Goal: Information Seeking & Learning: Check status

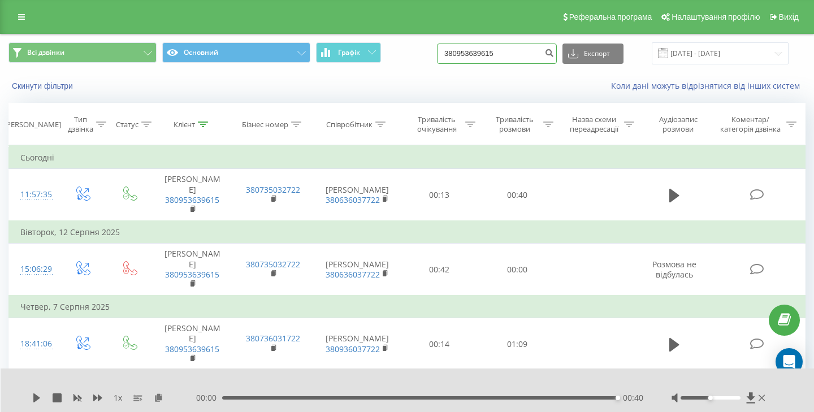
click at [489, 49] on input "380953639615" at bounding box center [497, 54] width 120 height 20
paste input "94274964"
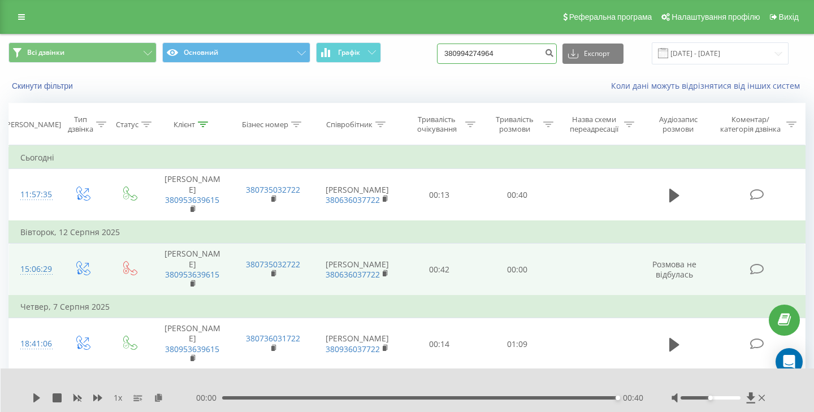
type input "380994274964"
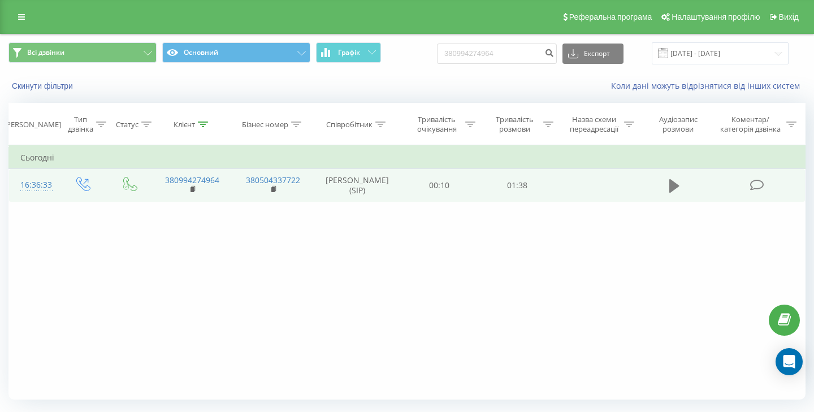
click at [679, 187] on icon at bounding box center [675, 186] width 10 height 16
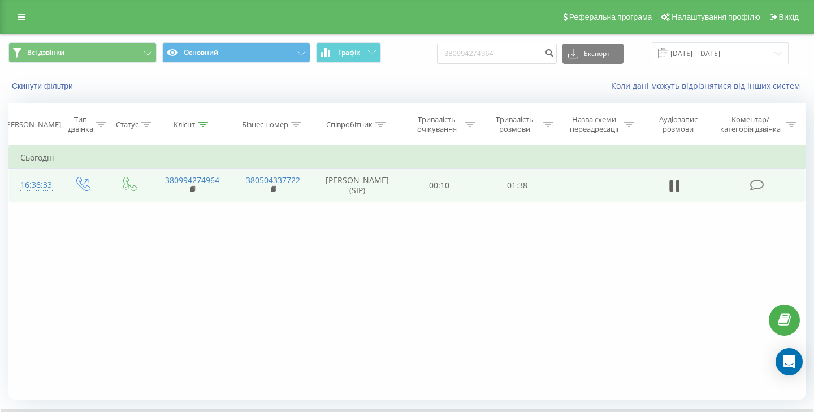
scroll to position [74, 0]
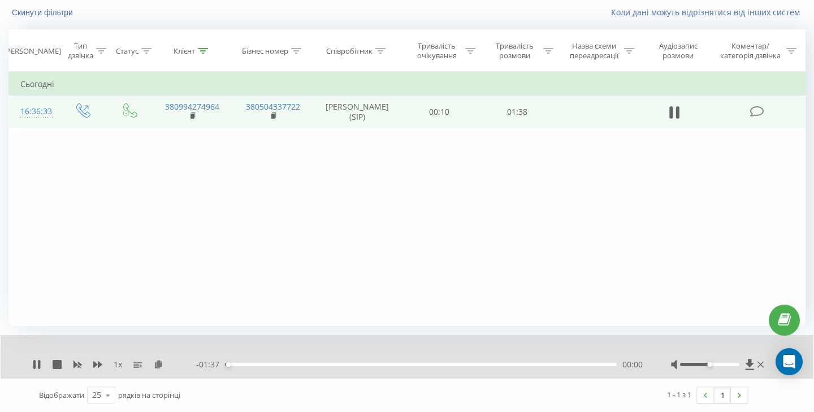
click at [710, 364] on div "Accessibility label" at bounding box center [710, 365] width 5 height 5
click at [39, 364] on icon at bounding box center [39, 364] width 2 height 9
click at [34, 371] on div "1 x - 01:06 00:32 00:32" at bounding box center [407, 357] width 813 height 44
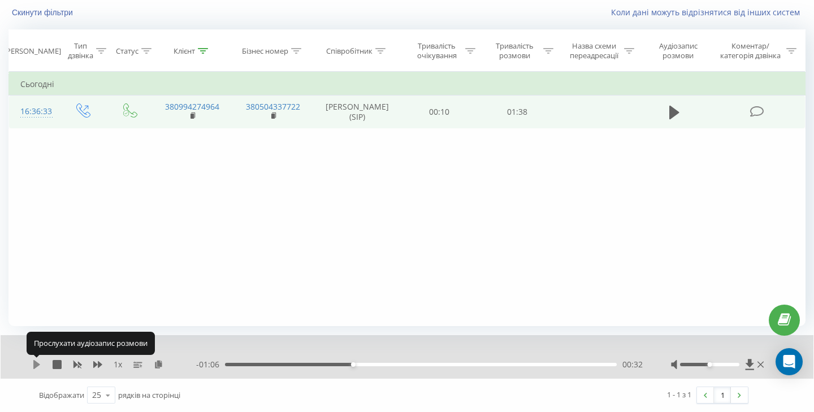
click at [34, 363] on icon at bounding box center [36, 364] width 7 height 9
click at [34, 363] on icon at bounding box center [34, 364] width 2 height 9
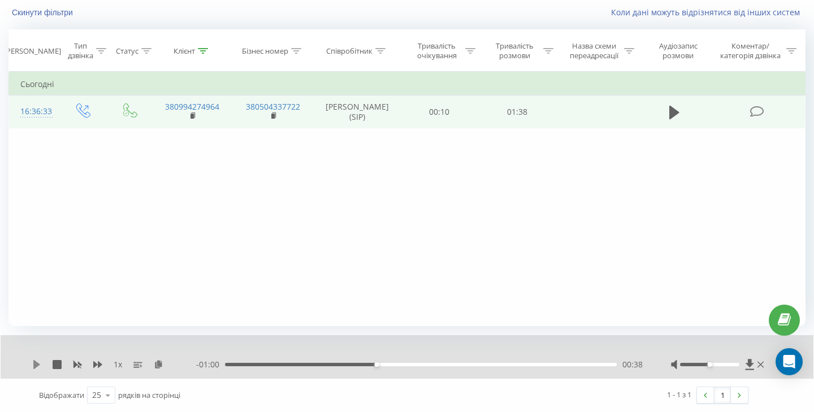
click at [36, 363] on icon at bounding box center [36, 364] width 7 height 9
drag, startPoint x: 710, startPoint y: 363, endPoint x: 727, endPoint y: 368, distance: 17.7
click at [727, 369] on div at bounding box center [719, 364] width 96 height 11
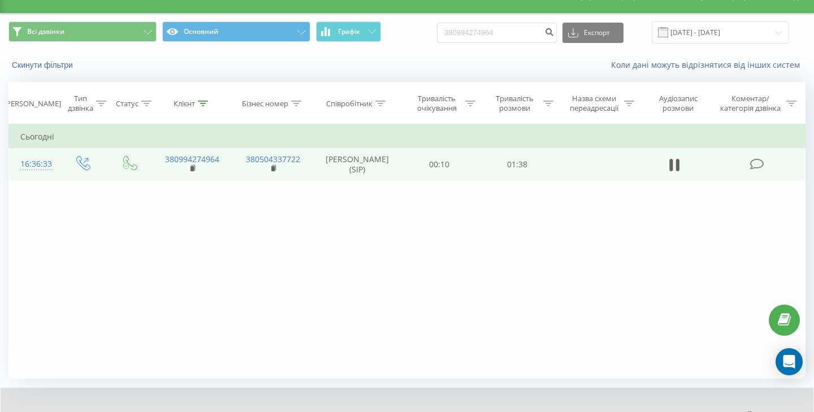
scroll to position [0, 0]
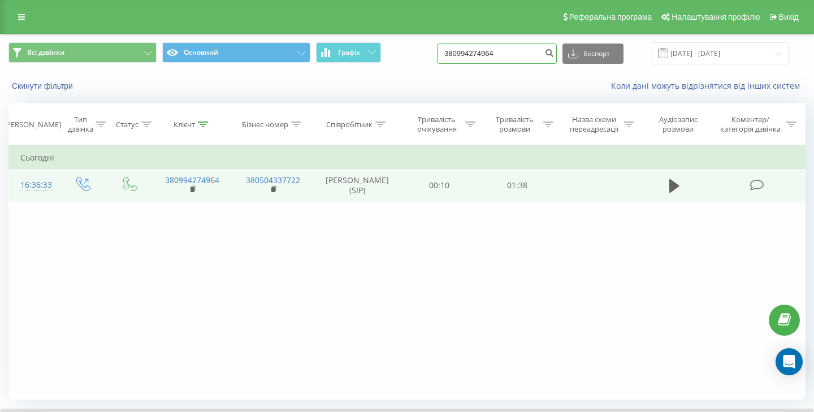
click at [497, 50] on input "380994274964" at bounding box center [497, 54] width 120 height 20
paste input "64105086"
type input "380964105086"
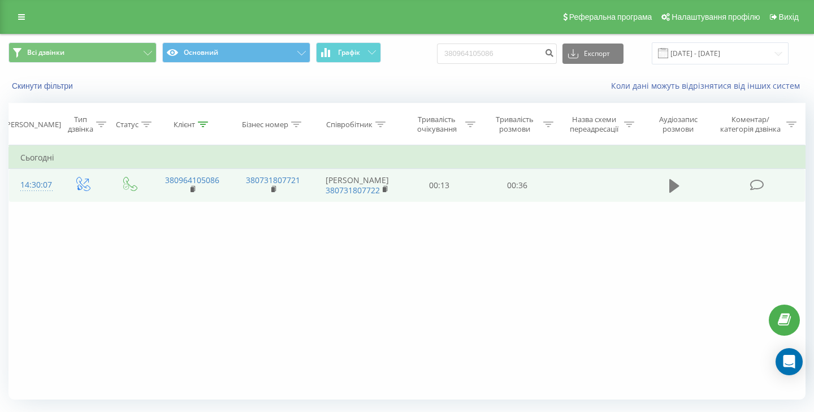
click at [674, 187] on icon at bounding box center [675, 186] width 10 height 14
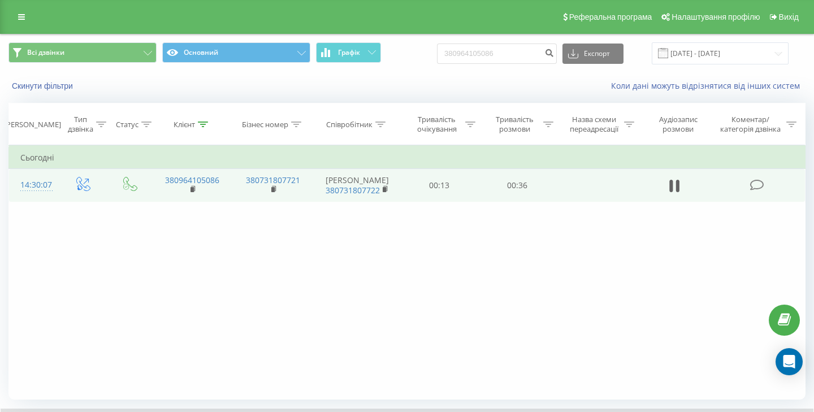
scroll to position [74, 0]
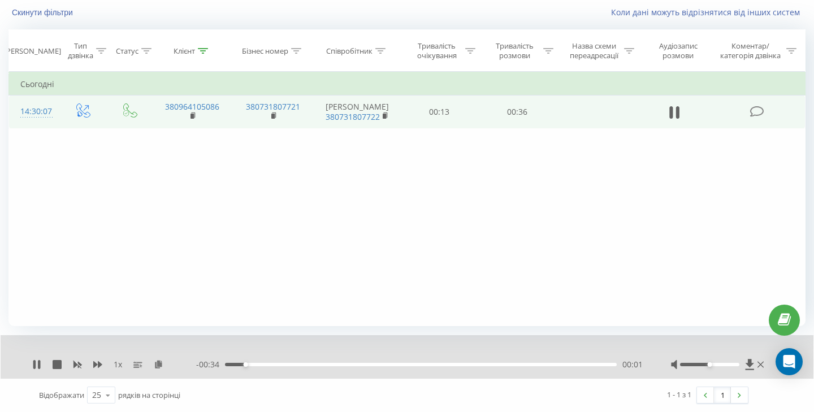
click at [712, 366] on div at bounding box center [719, 364] width 96 height 11
drag, startPoint x: 713, startPoint y: 363, endPoint x: 758, endPoint y: 363, distance: 45.2
click at [758, 363] on div at bounding box center [719, 364] width 96 height 11
click at [331, 363] on div "00:09" at bounding box center [421, 364] width 392 height 3
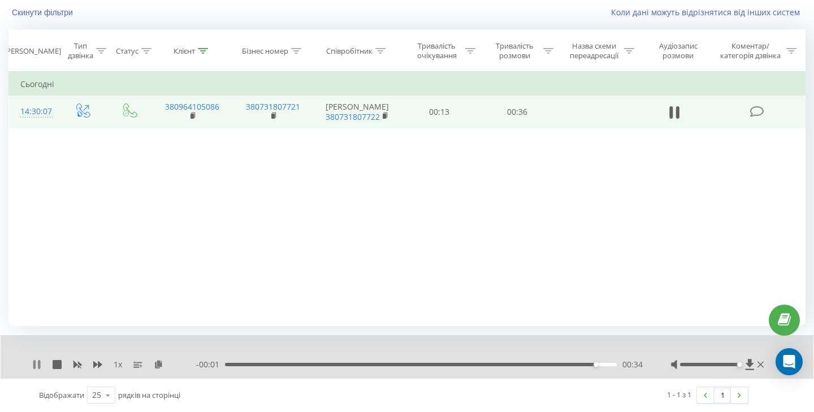
click at [33, 366] on icon at bounding box center [36, 364] width 9 height 9
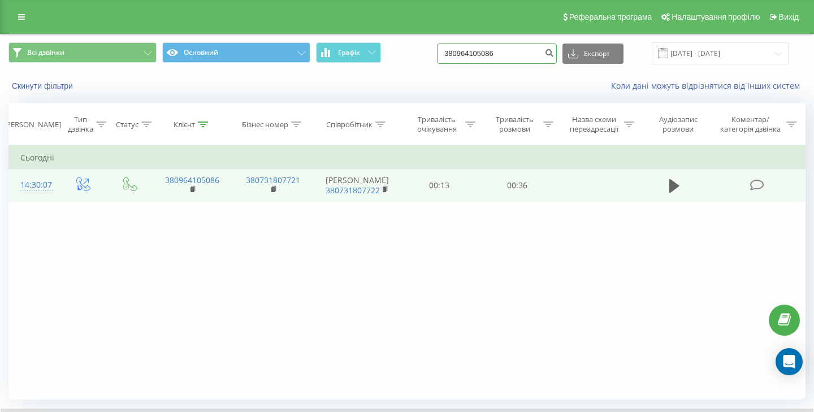
click at [492, 61] on input "380964105086" at bounding box center [497, 54] width 120 height 20
paste input "5240574"
type input "380952405746"
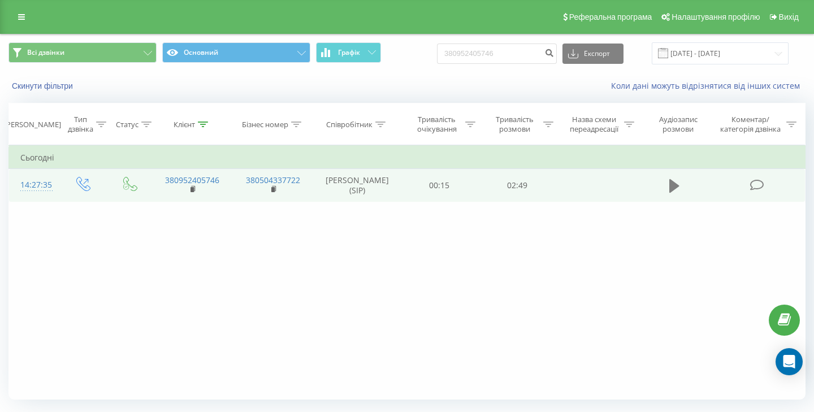
click at [672, 189] on icon at bounding box center [675, 186] width 10 height 14
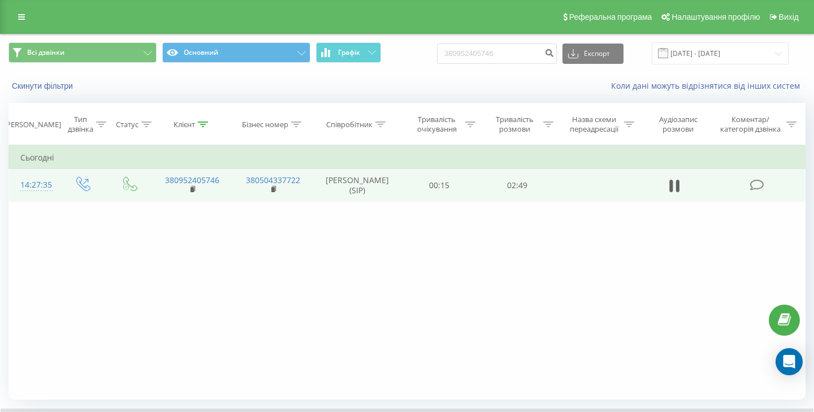
scroll to position [74, 0]
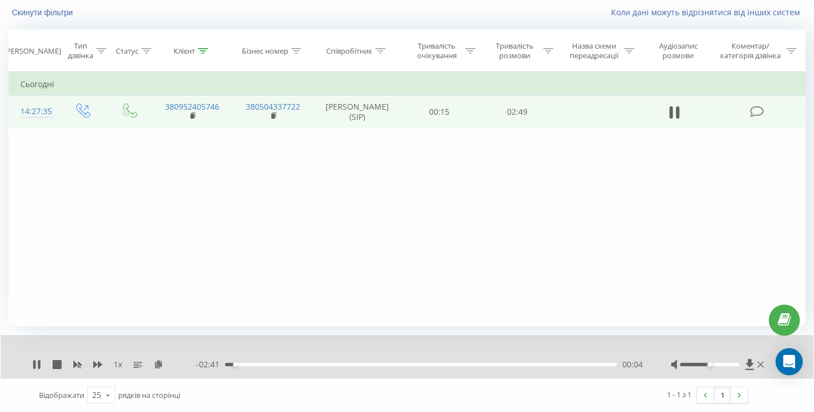
click at [255, 364] on div "00:04" at bounding box center [421, 364] width 392 height 3
drag, startPoint x: 715, startPoint y: 363, endPoint x: 723, endPoint y: 363, distance: 7.9
click at [723, 363] on div at bounding box center [709, 364] width 59 height 3
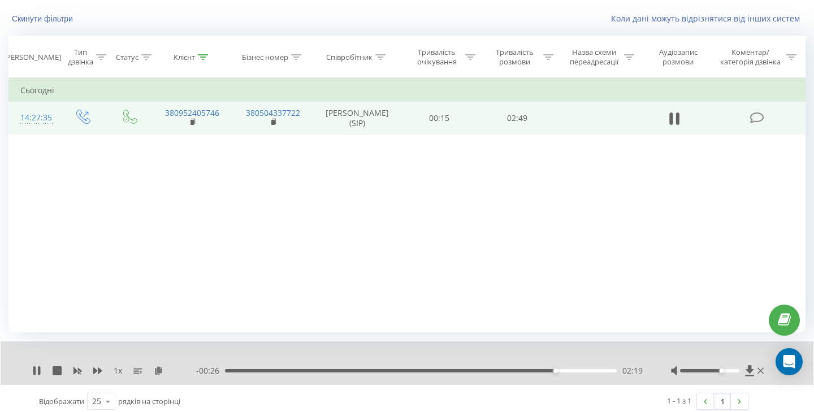
scroll to position [0, 0]
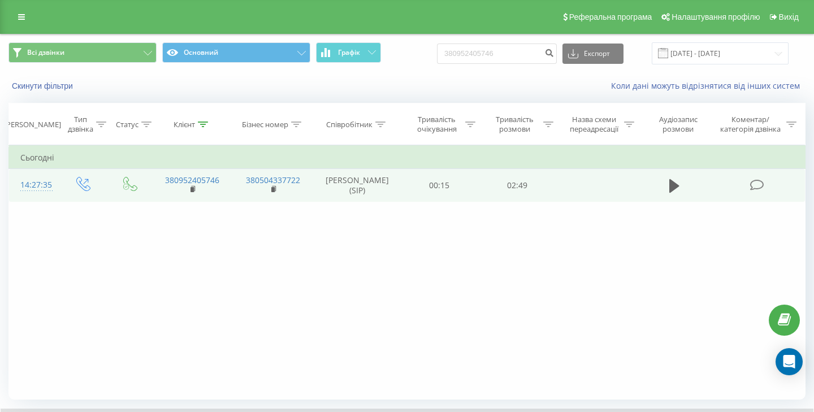
click at [493, 41] on div "Всі дзвінки Основний Графік 380952405746 Експорт .csv .xls .xlsx 20.05.2025 - 2…" at bounding box center [407, 53] width 813 height 38
click at [493, 44] on input "380952405746" at bounding box center [497, 54] width 120 height 20
paste input "675650145"
type input "380675650145"
